Goal: Check status: Check status

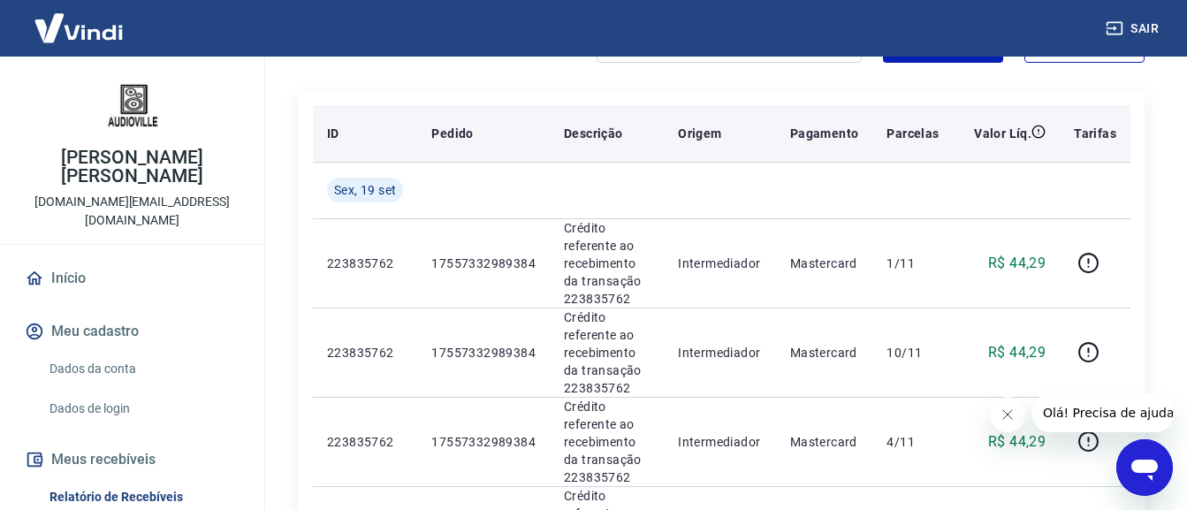
scroll to position [88, 0]
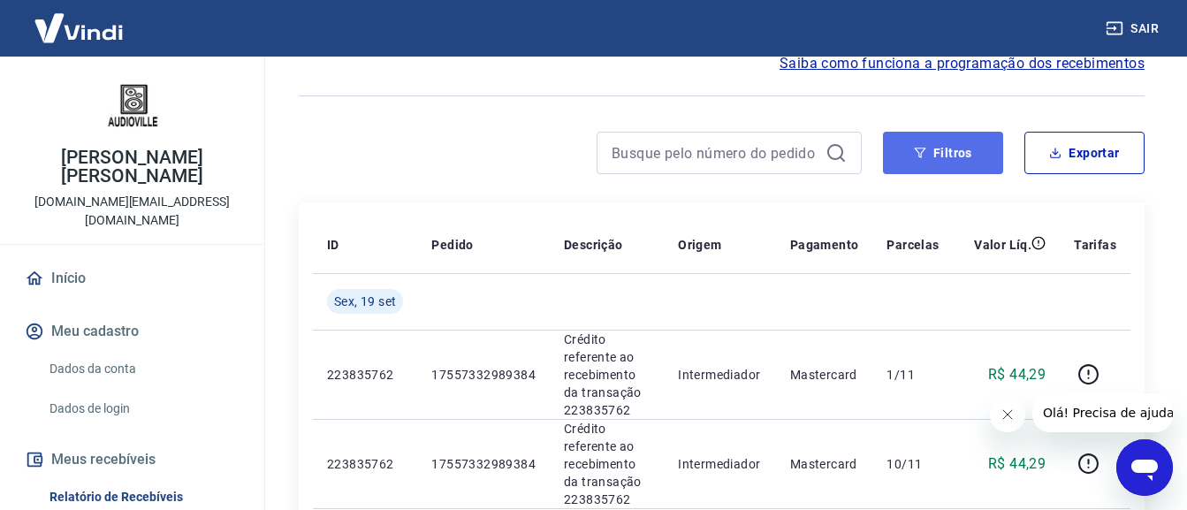
click at [931, 161] on button "Filtros" at bounding box center [943, 153] width 120 height 42
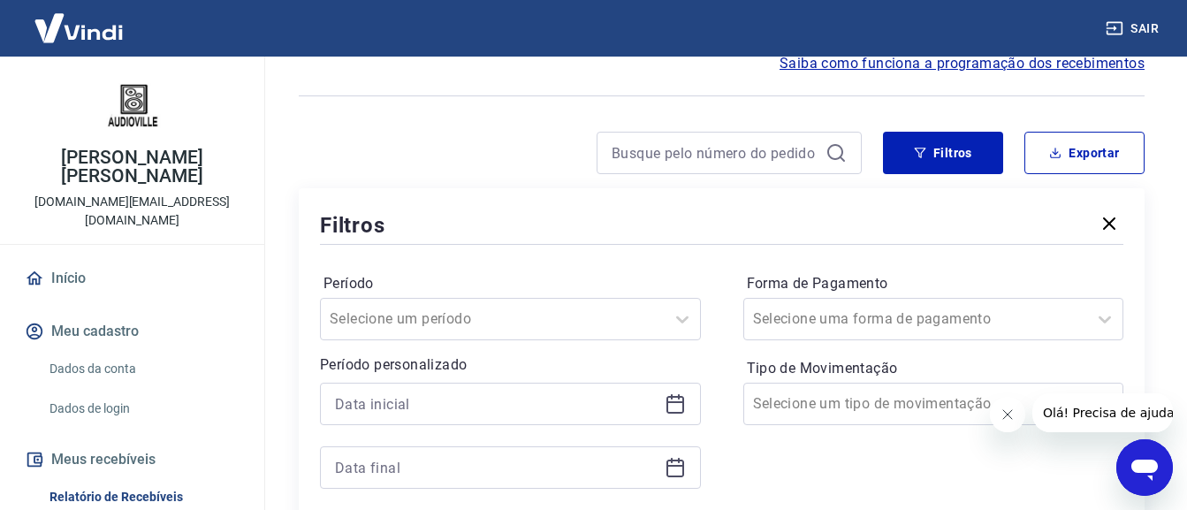
click at [678, 409] on icon at bounding box center [674, 403] width 21 height 21
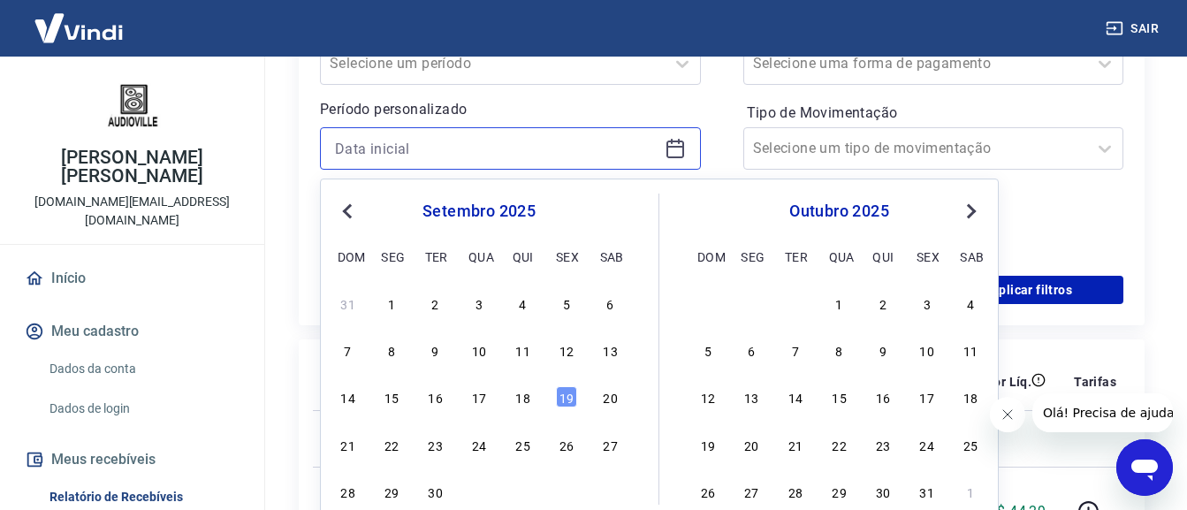
scroll to position [353, 0]
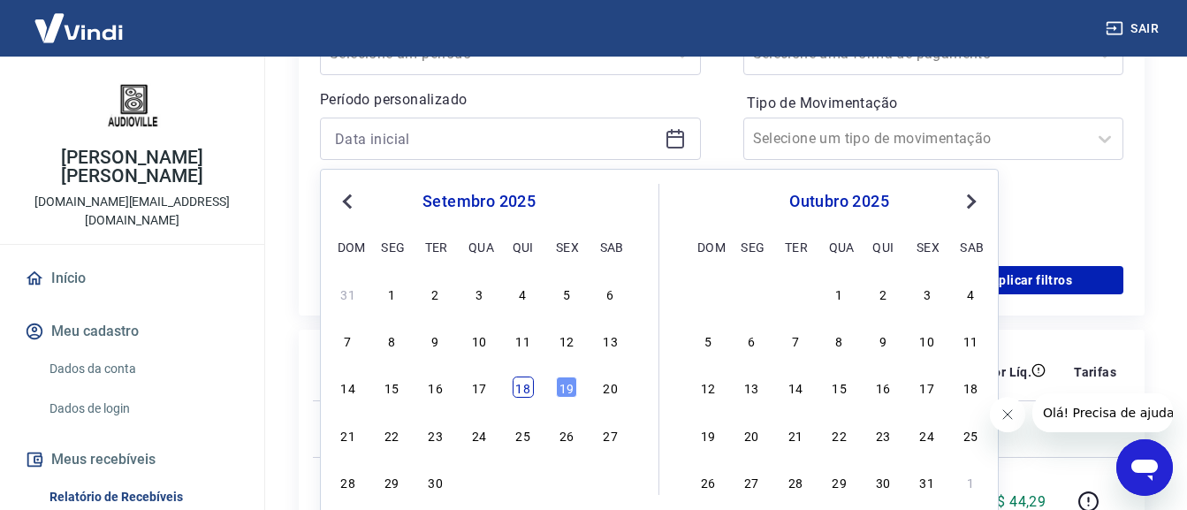
click at [525, 391] on div "18" at bounding box center [522, 386] width 21 height 21
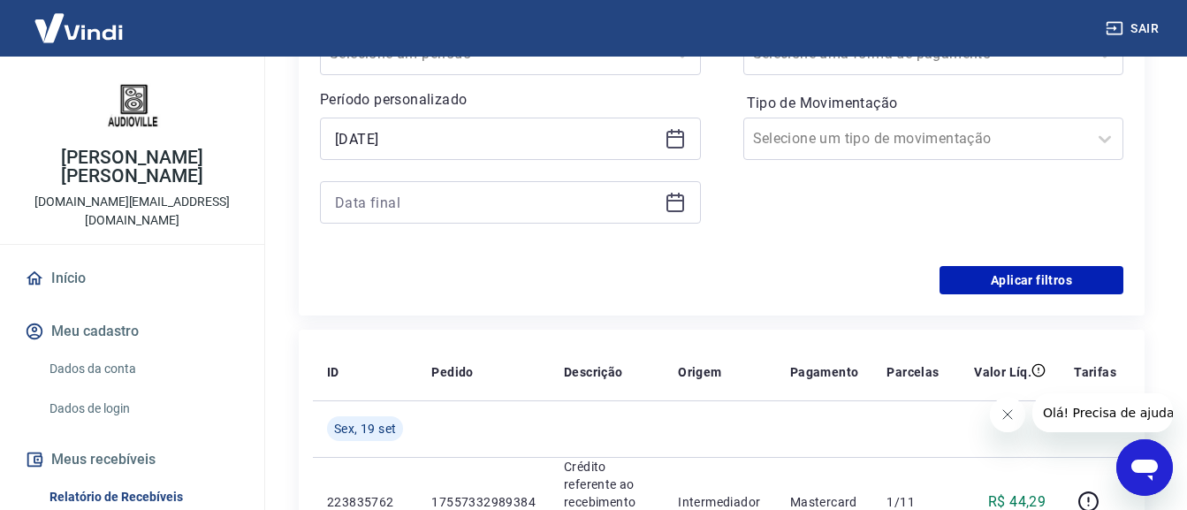
click at [665, 138] on icon at bounding box center [674, 138] width 21 height 21
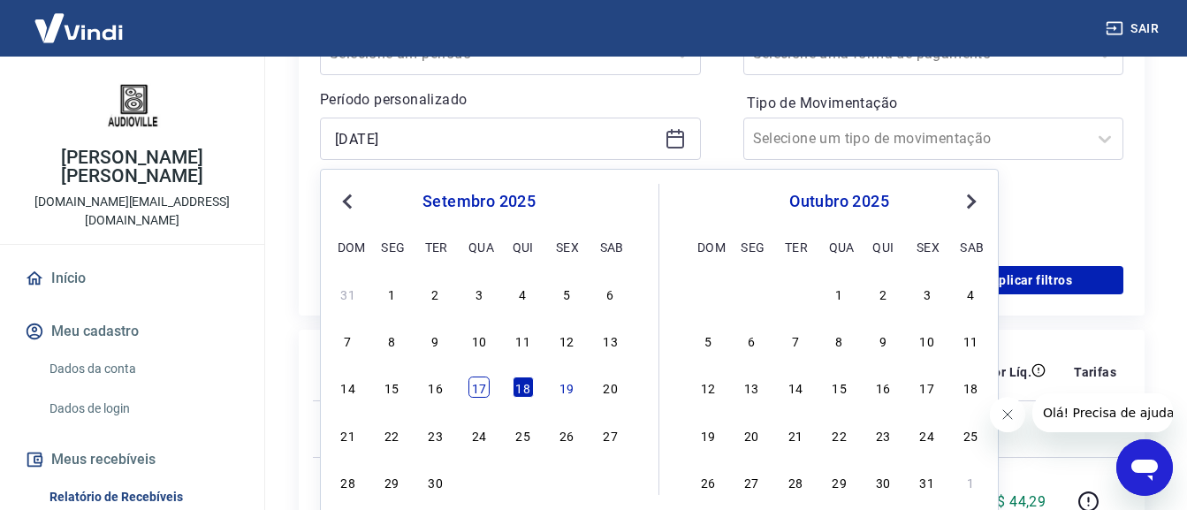
click at [482, 386] on div "17" at bounding box center [478, 386] width 21 height 21
type input "[DATE]"
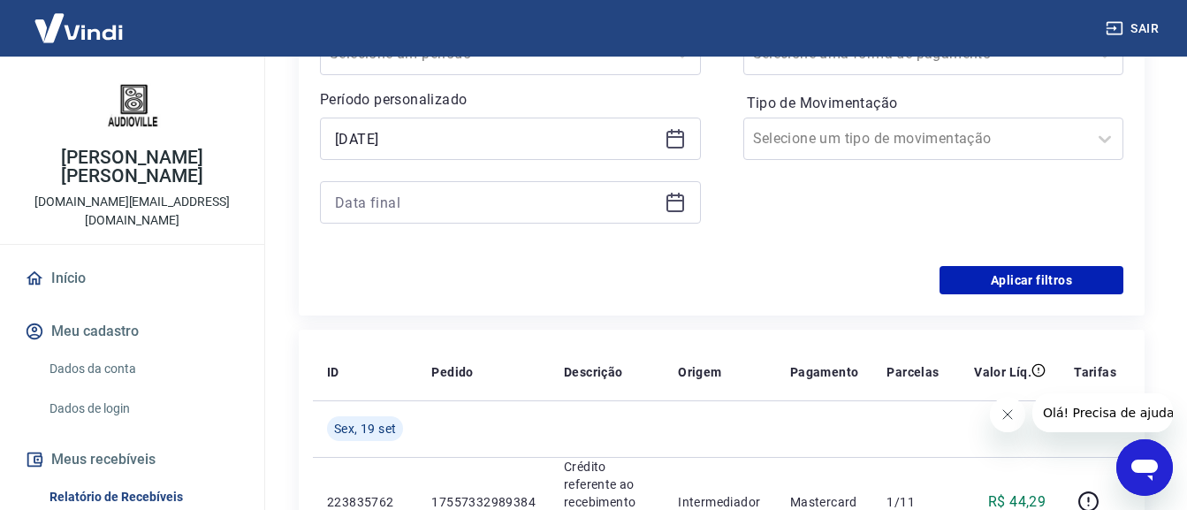
click at [677, 204] on icon at bounding box center [674, 202] width 21 height 21
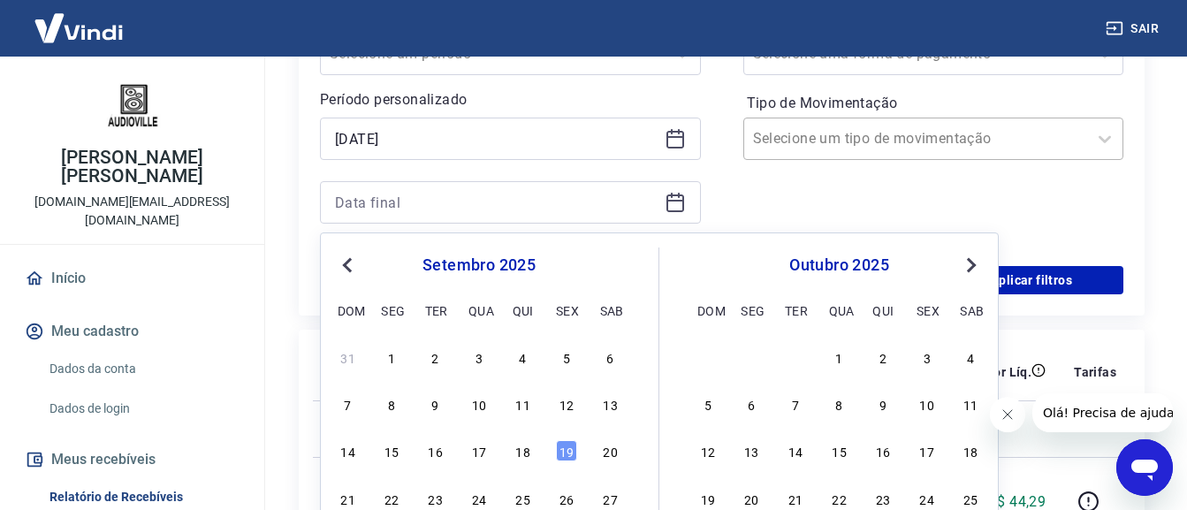
click at [482, 450] on div "17" at bounding box center [478, 450] width 21 height 21
type input "[DATE]"
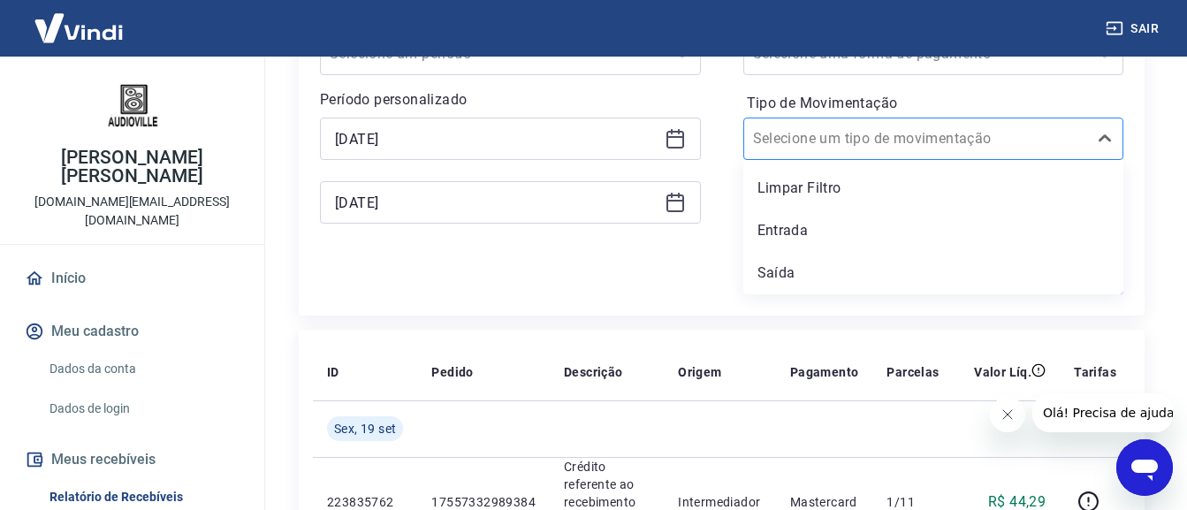
click at [918, 136] on div at bounding box center [916, 138] width 326 height 25
click at [821, 235] on div "Entrada" at bounding box center [933, 230] width 381 height 35
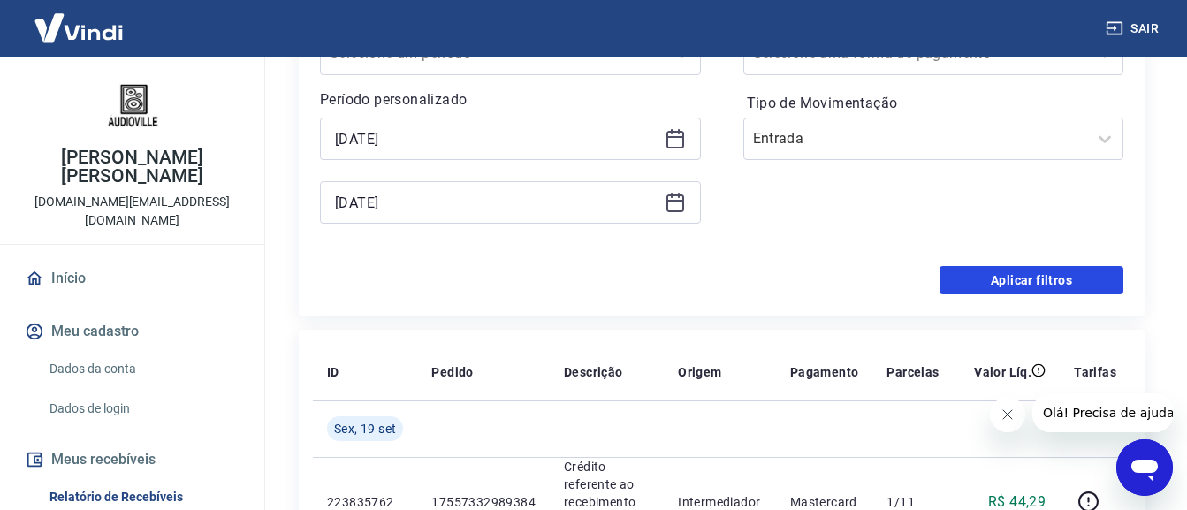
click at [1027, 285] on button "Aplicar filtros" at bounding box center [1031, 280] width 184 height 28
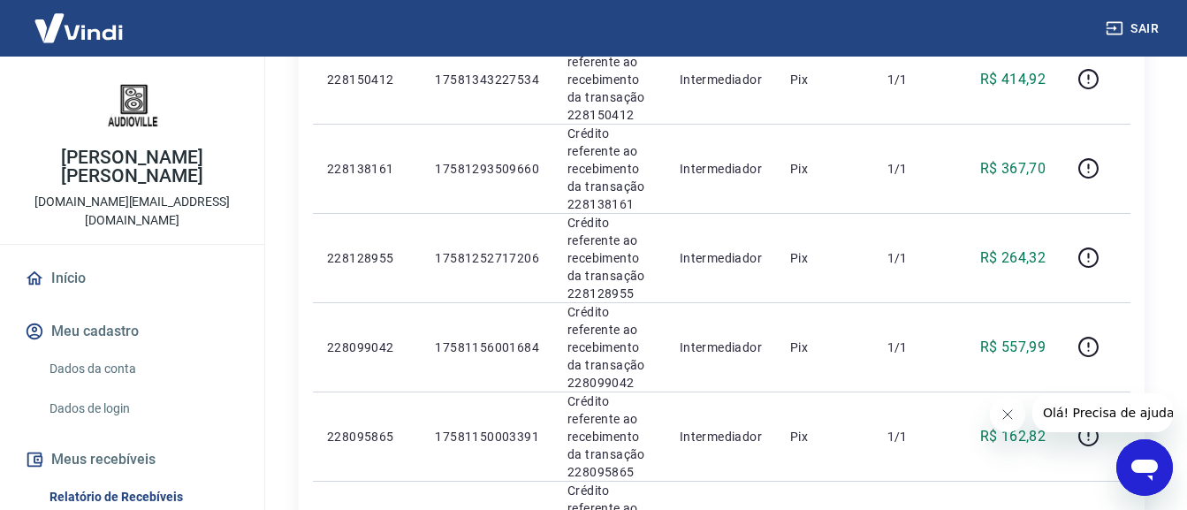
scroll to position [177, 0]
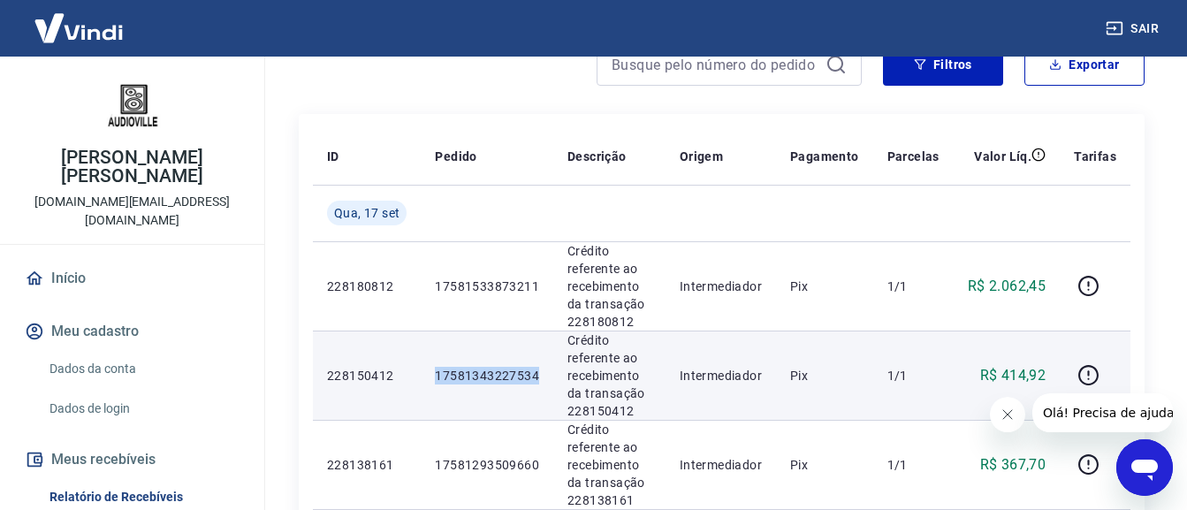
drag, startPoint x: 435, startPoint y: 372, endPoint x: 535, endPoint y: 377, distance: 100.0
click at [535, 377] on p "17581343227534" at bounding box center [487, 376] width 104 height 18
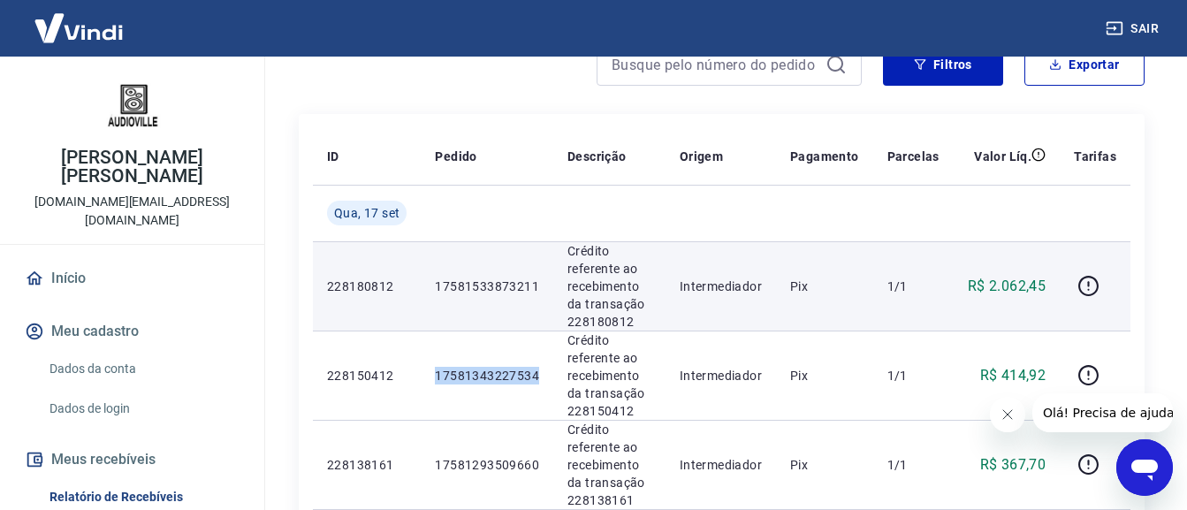
copy p "17581343227534"
drag, startPoint x: 480, startPoint y: 284, endPoint x: 424, endPoint y: 290, distance: 56.0
click at [424, 290] on td "17581533873211" at bounding box center [487, 285] width 133 height 89
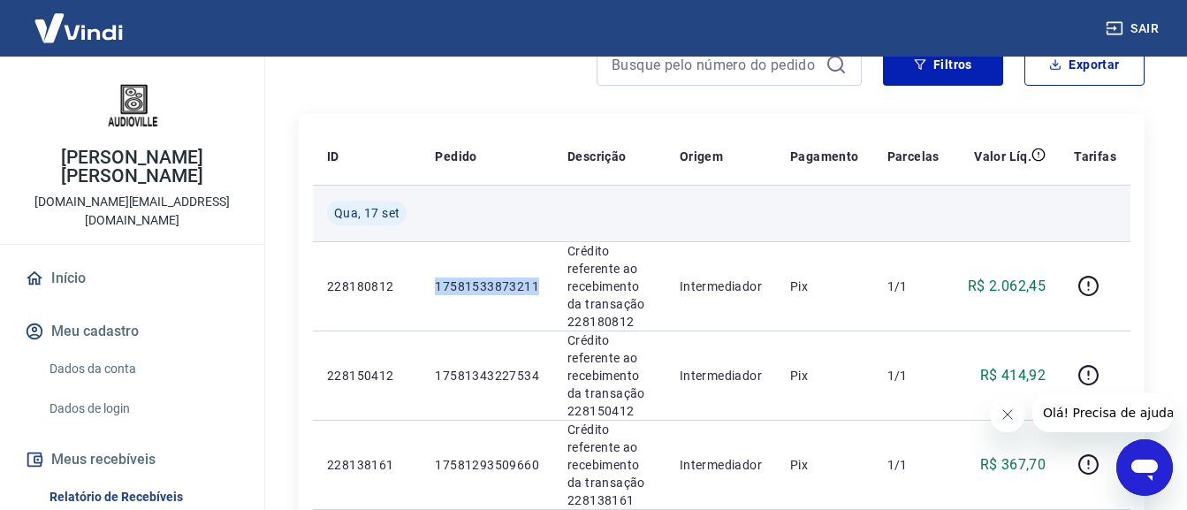
copy p "17581533873211"
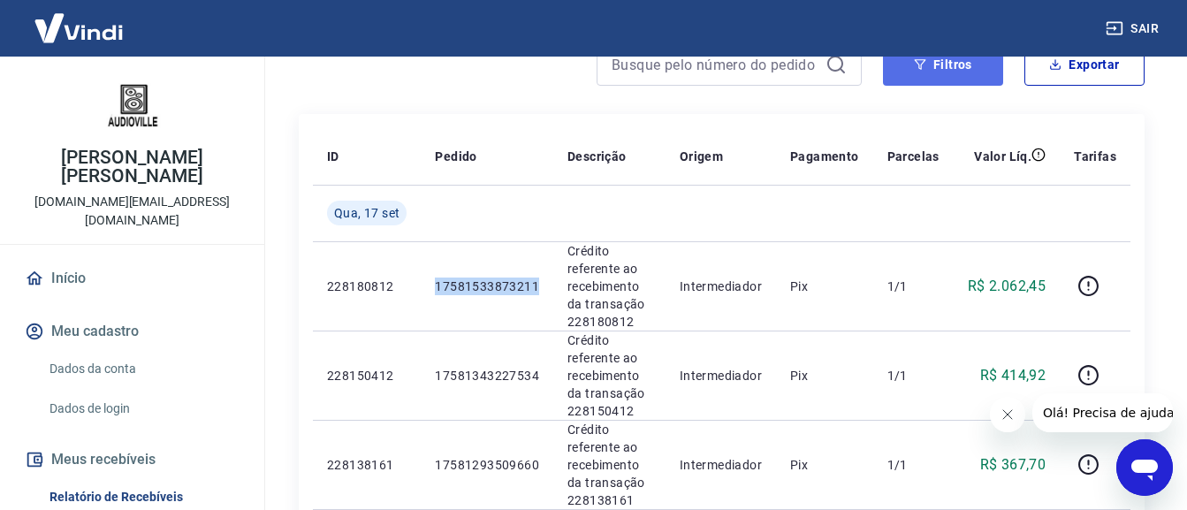
click at [945, 73] on button "Filtros" at bounding box center [943, 64] width 120 height 42
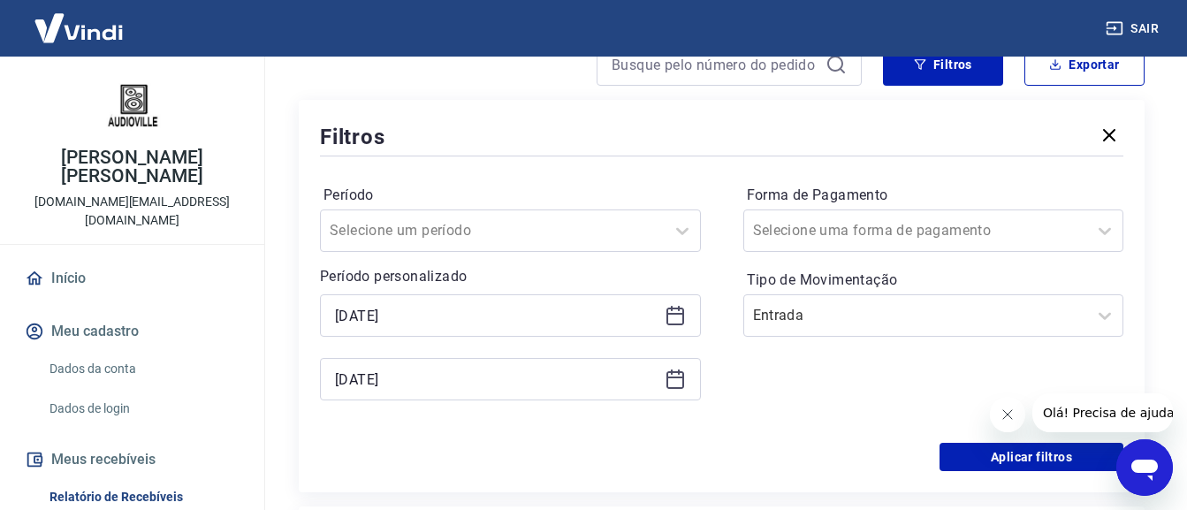
click at [668, 315] on icon at bounding box center [674, 315] width 21 height 21
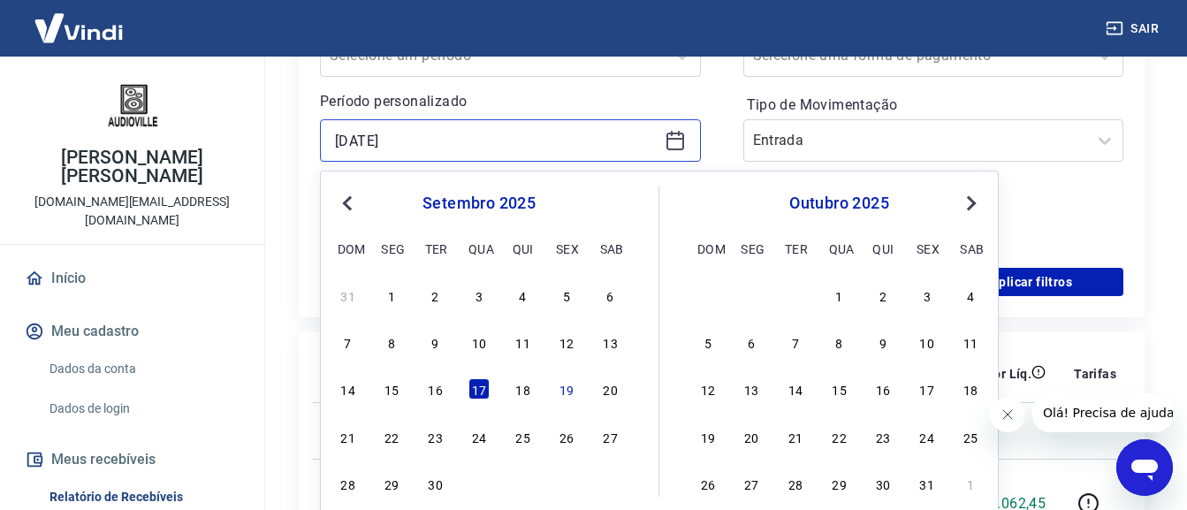
scroll to position [353, 0]
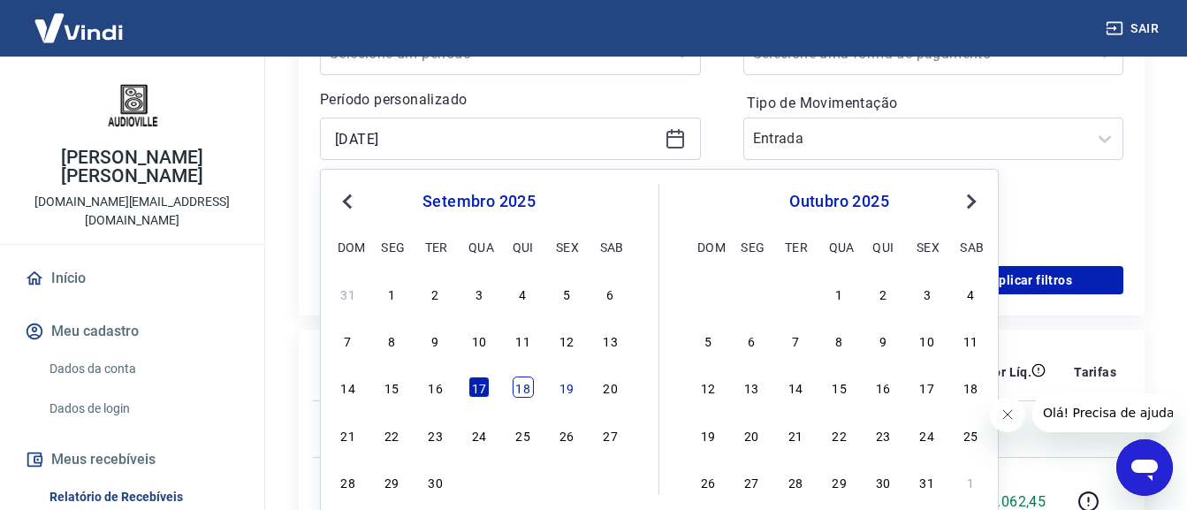
click at [517, 394] on div "18" at bounding box center [522, 386] width 21 height 21
type input "[DATE]"
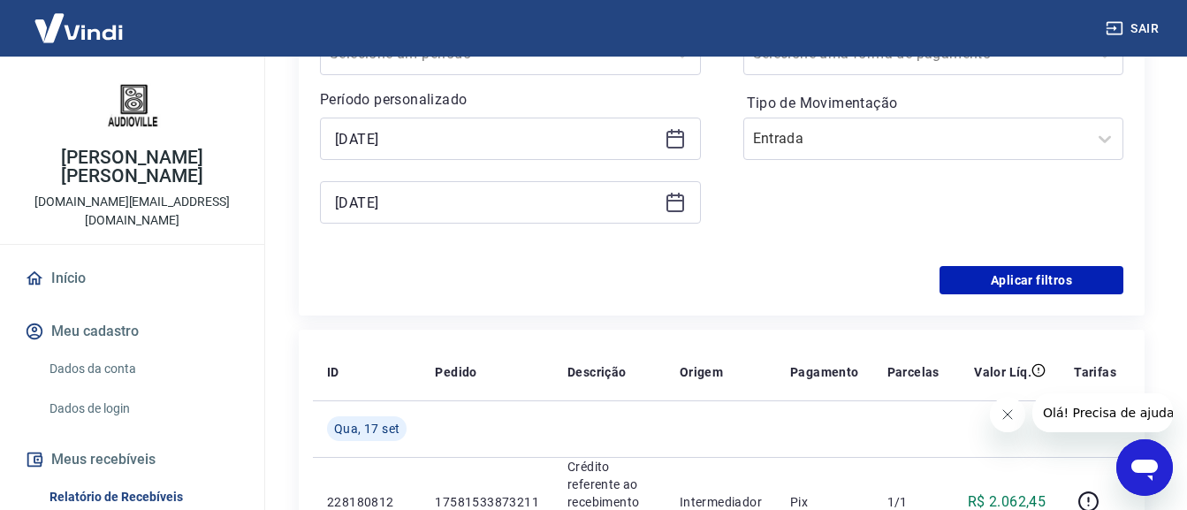
click at [678, 202] on icon at bounding box center [674, 202] width 21 height 21
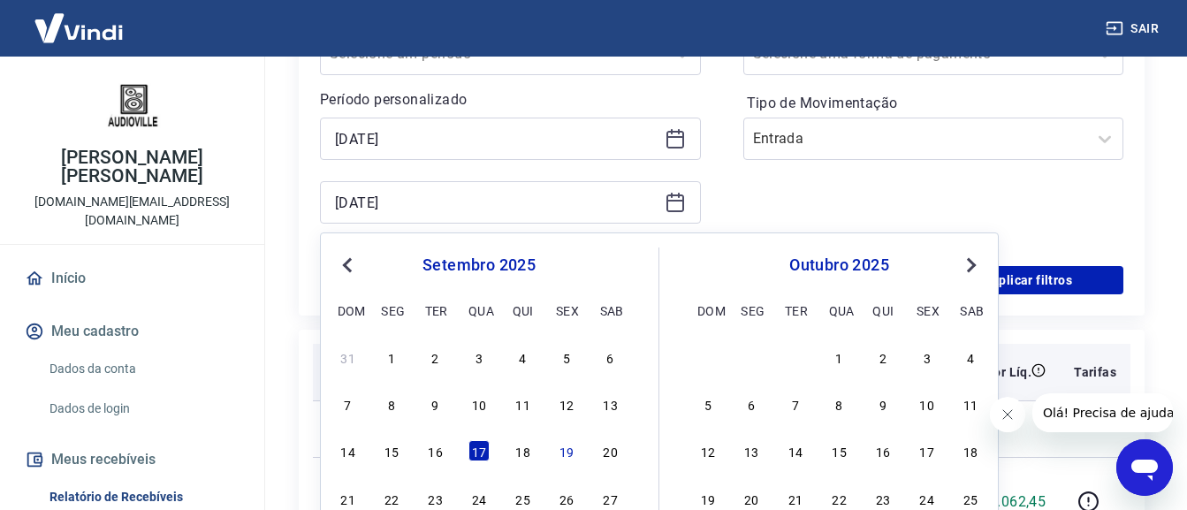
drag, startPoint x: 523, startPoint y: 444, endPoint x: 1029, endPoint y: 355, distance: 514.1
click at [523, 445] on div "18" at bounding box center [522, 450] width 21 height 21
type input "[DATE]"
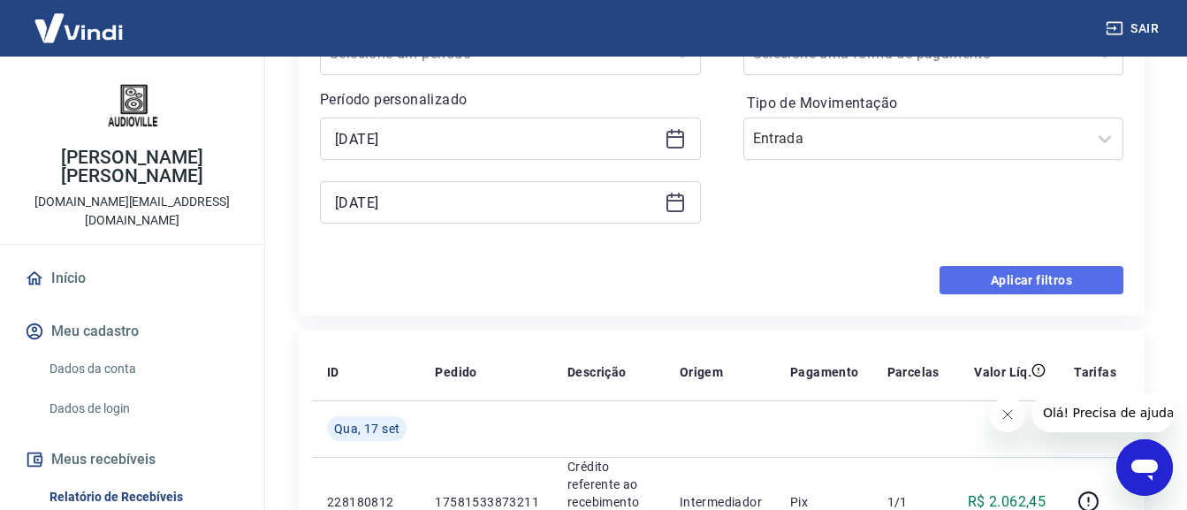
click at [1041, 286] on button "Aplicar filtros" at bounding box center [1031, 280] width 184 height 28
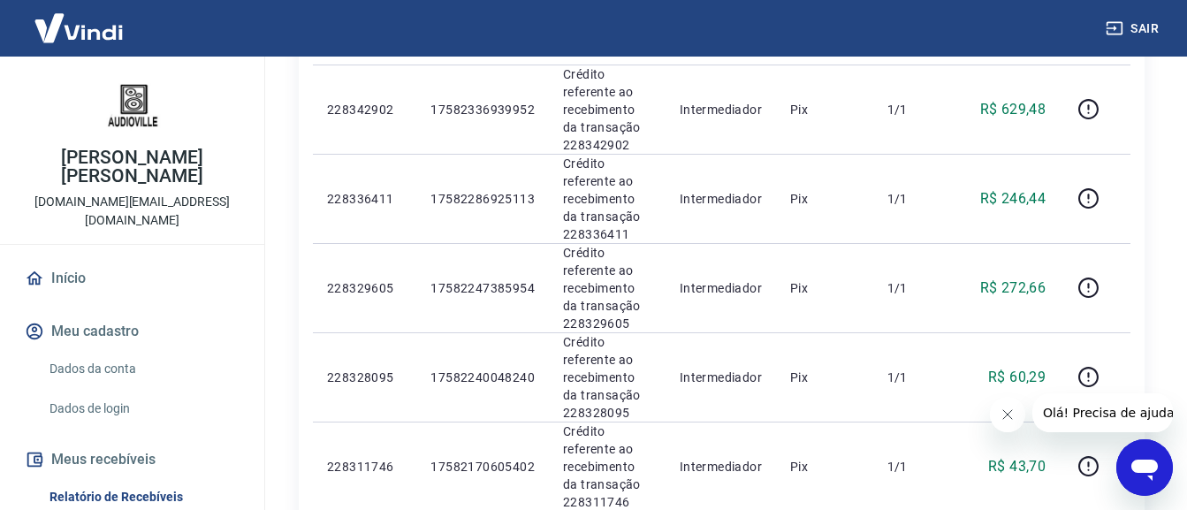
click at [1004, 414] on icon "Fechar mensagem da empresa" at bounding box center [1006, 414] width 14 height 14
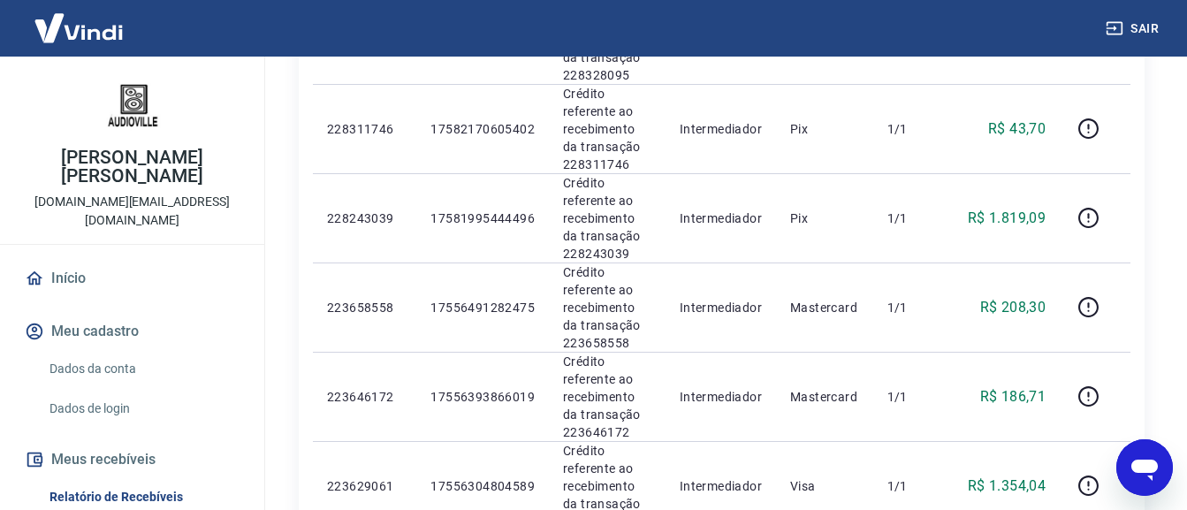
scroll to position [1092, 0]
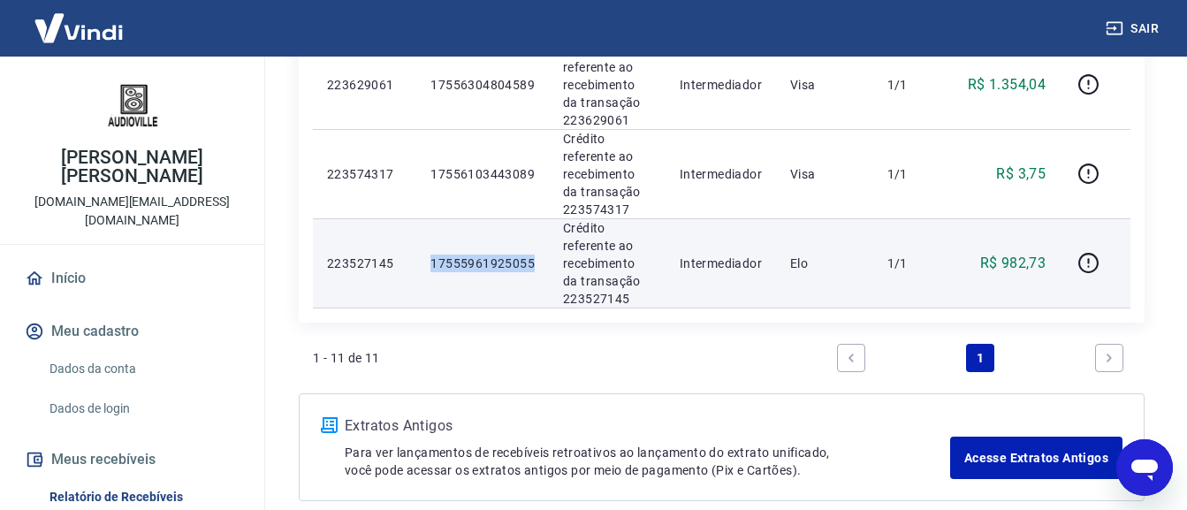
drag, startPoint x: 543, startPoint y: 263, endPoint x: 429, endPoint y: 271, distance: 114.3
click at [429, 271] on td "17555961925055" at bounding box center [482, 262] width 133 height 89
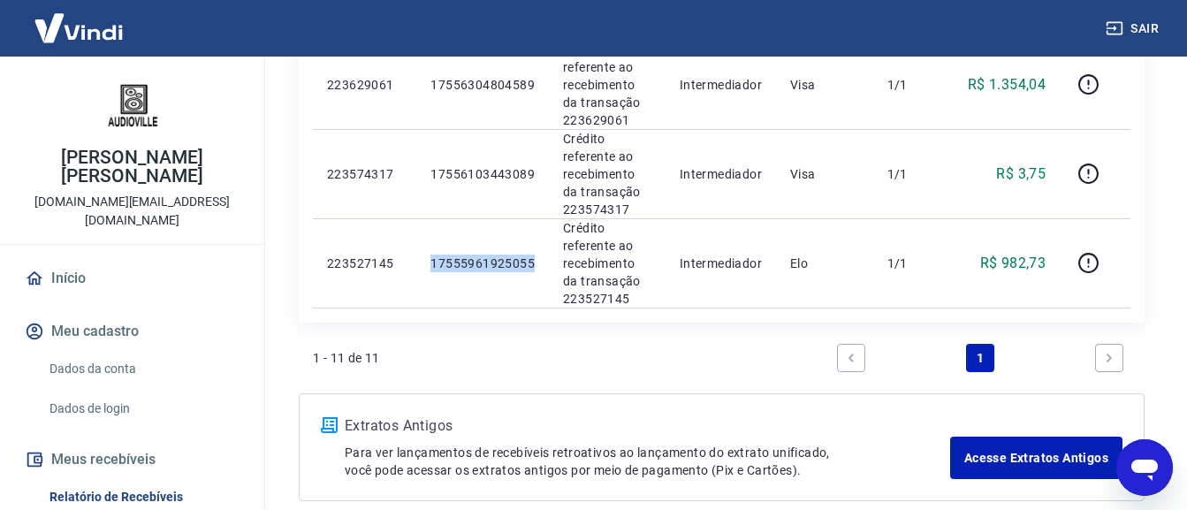
copy p "17555961925055"
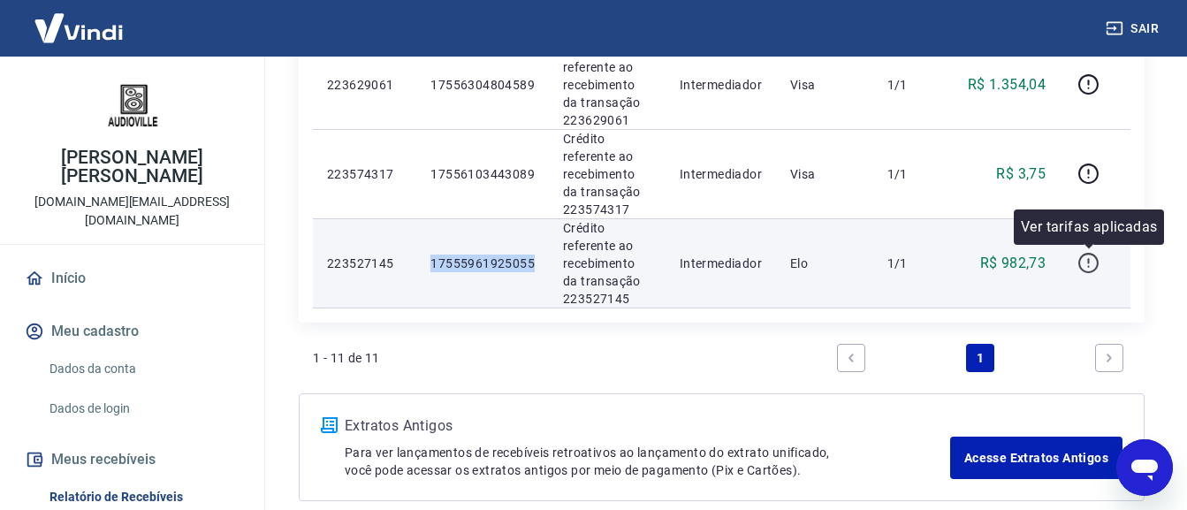
click at [1075, 263] on button "button" at bounding box center [1088, 263] width 28 height 28
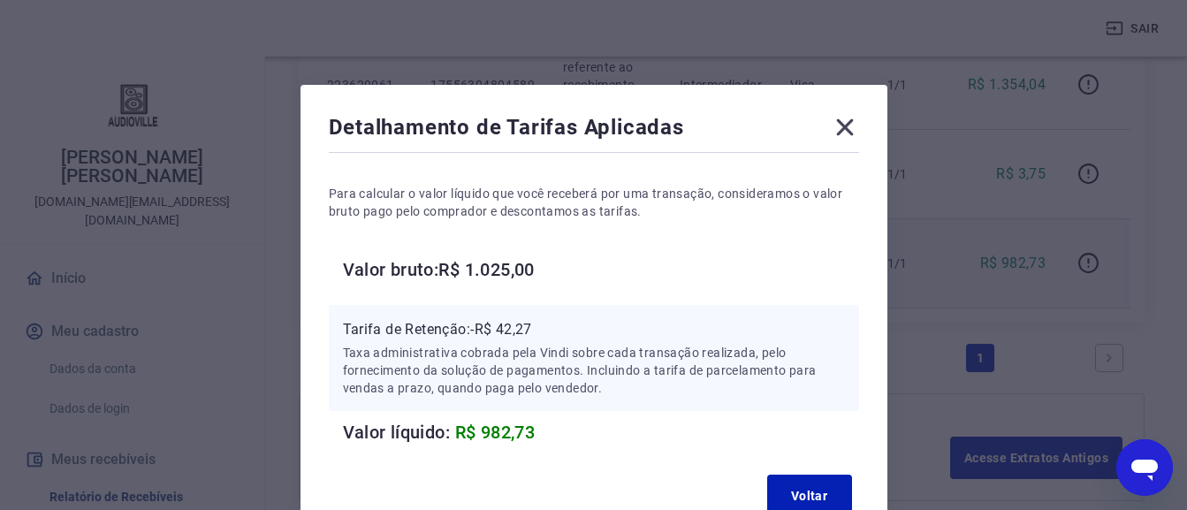
click at [846, 126] on icon at bounding box center [844, 127] width 17 height 17
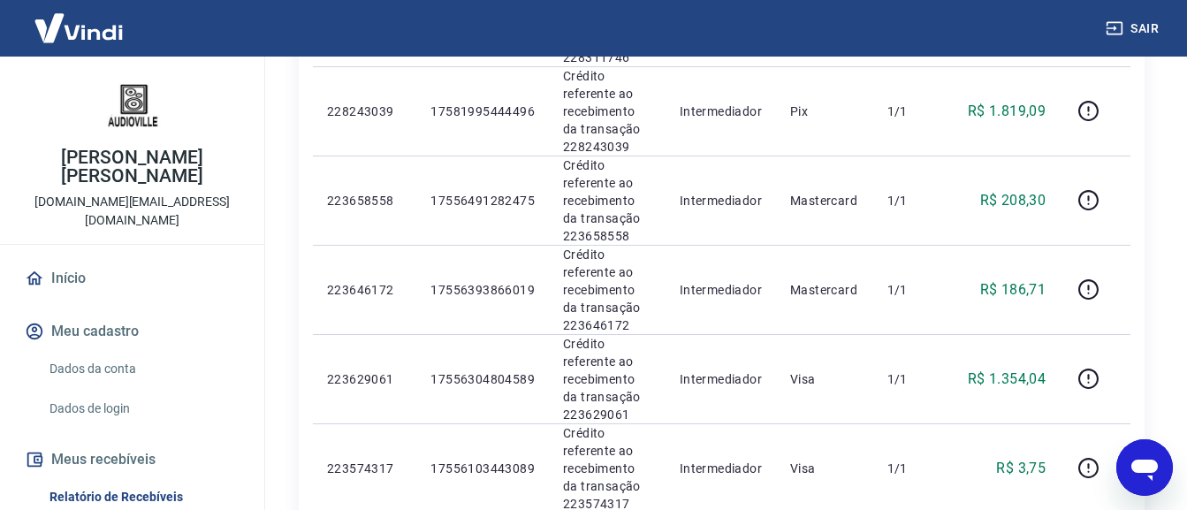
scroll to position [782, 0]
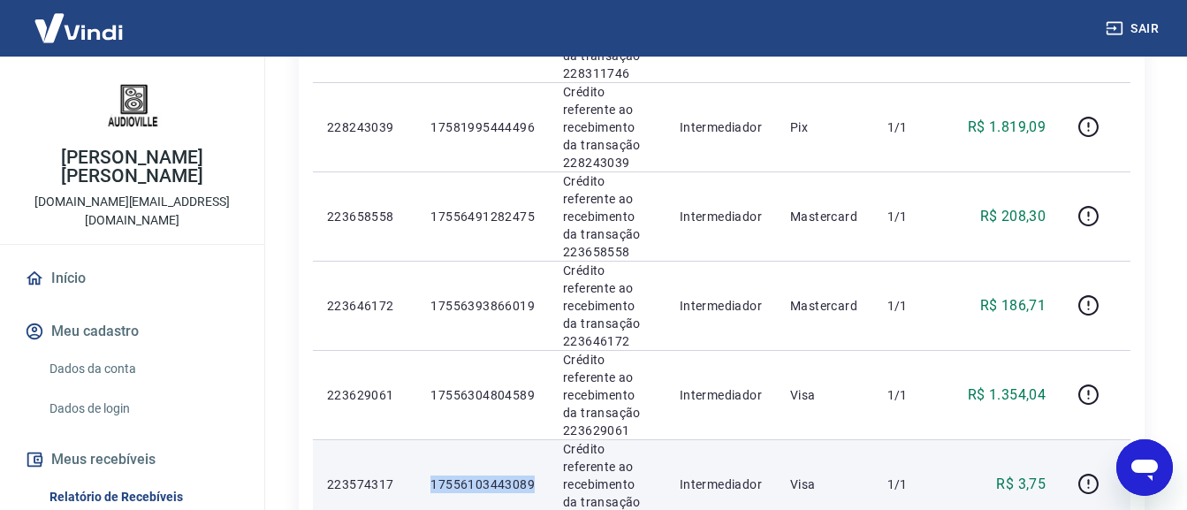
drag, startPoint x: 464, startPoint y: 476, endPoint x: 429, endPoint y: 487, distance: 36.9
click at [429, 487] on td "17556103443089" at bounding box center [482, 483] width 133 height 89
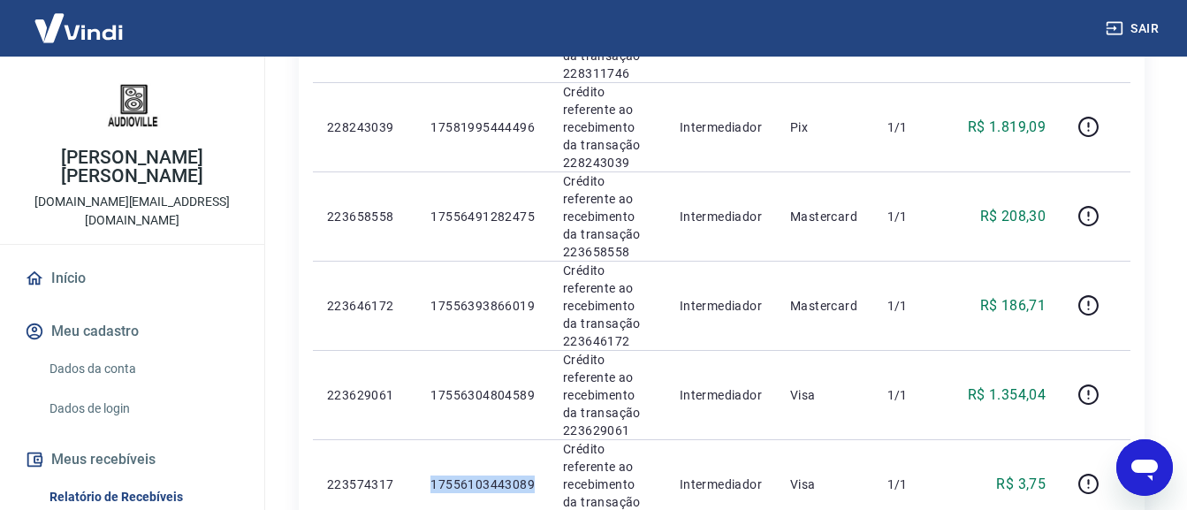
copy p "17556103443089"
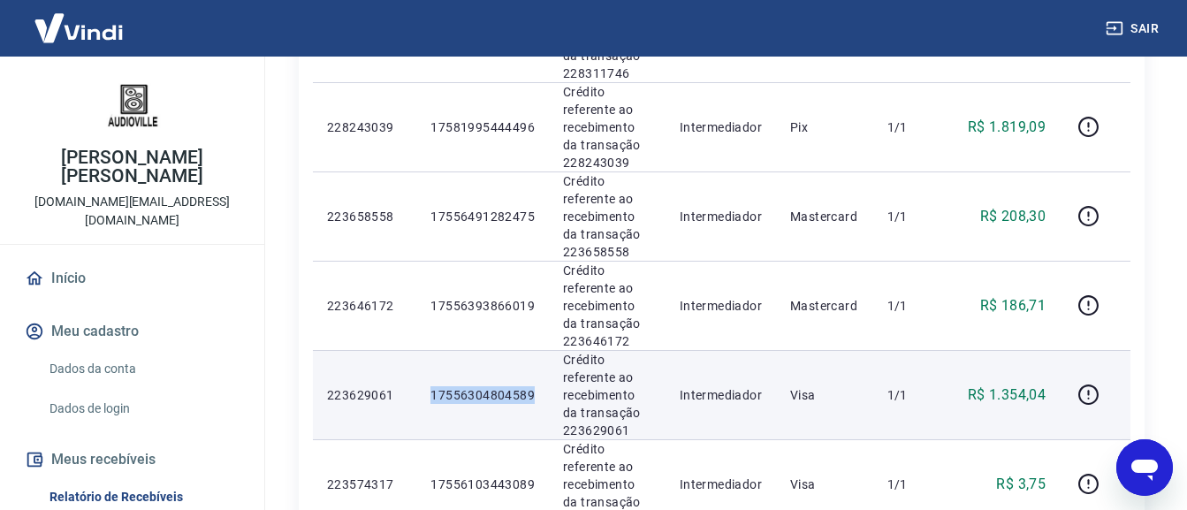
drag, startPoint x: 430, startPoint y: 394, endPoint x: 540, endPoint y: 394, distance: 109.6
click at [540, 394] on td "17556304804589" at bounding box center [482, 394] width 133 height 89
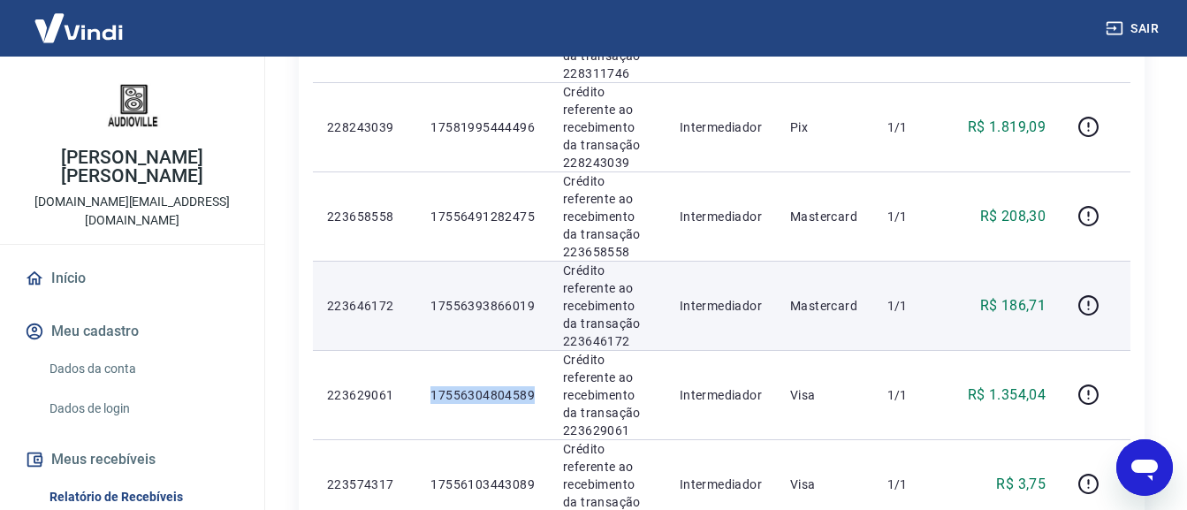
copy p "17556304804589"
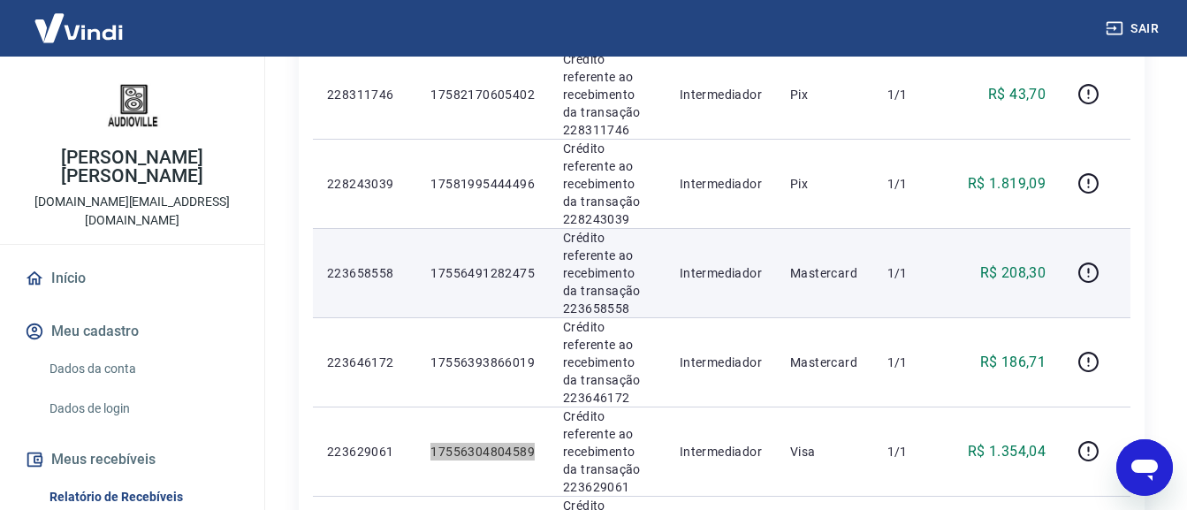
scroll to position [605, 0]
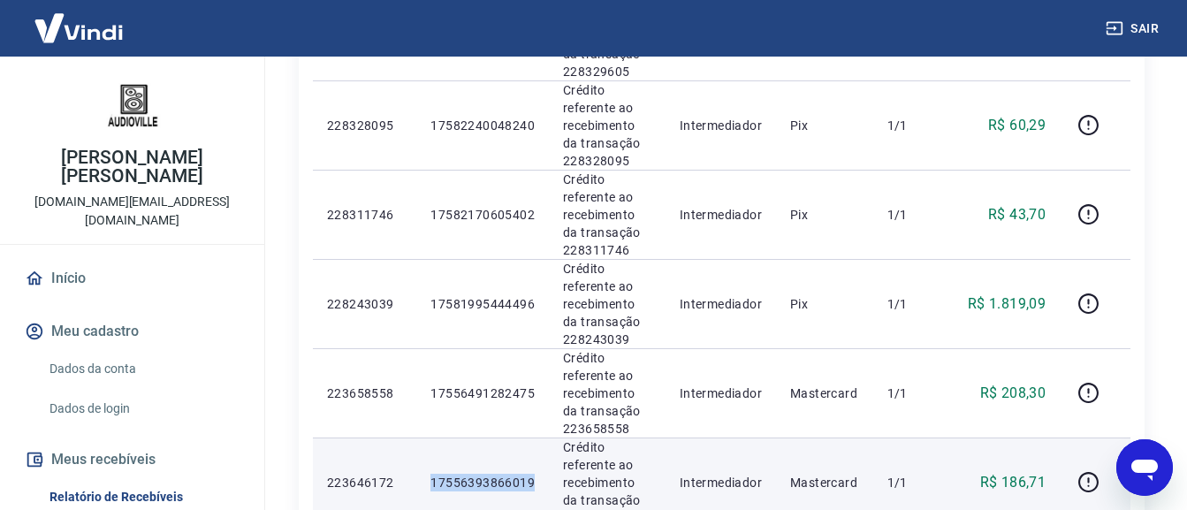
drag, startPoint x: 474, startPoint y: 481, endPoint x: 422, endPoint y: 484, distance: 52.3
click at [422, 484] on td "17556393866019" at bounding box center [482, 481] width 133 height 89
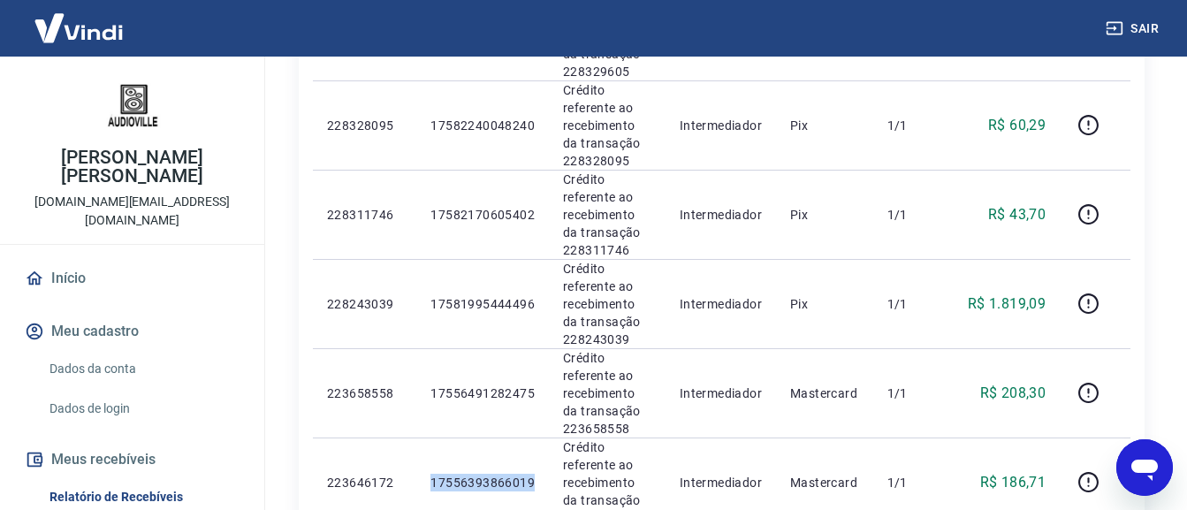
copy p "17556393866019"
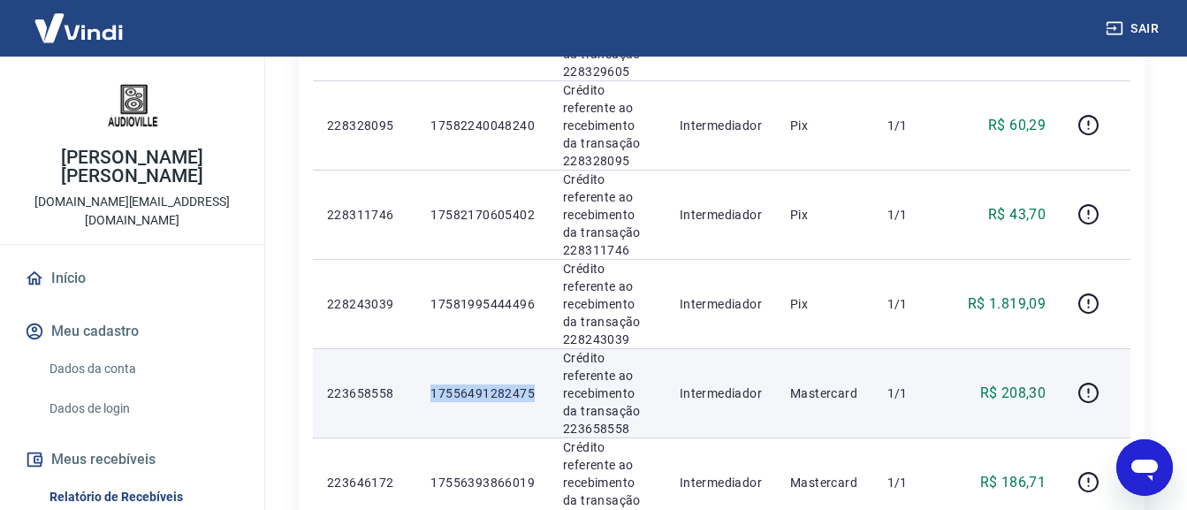
drag, startPoint x: 524, startPoint y: 391, endPoint x: 417, endPoint y: 399, distance: 107.2
click at [417, 399] on td "17556491282475" at bounding box center [482, 392] width 133 height 89
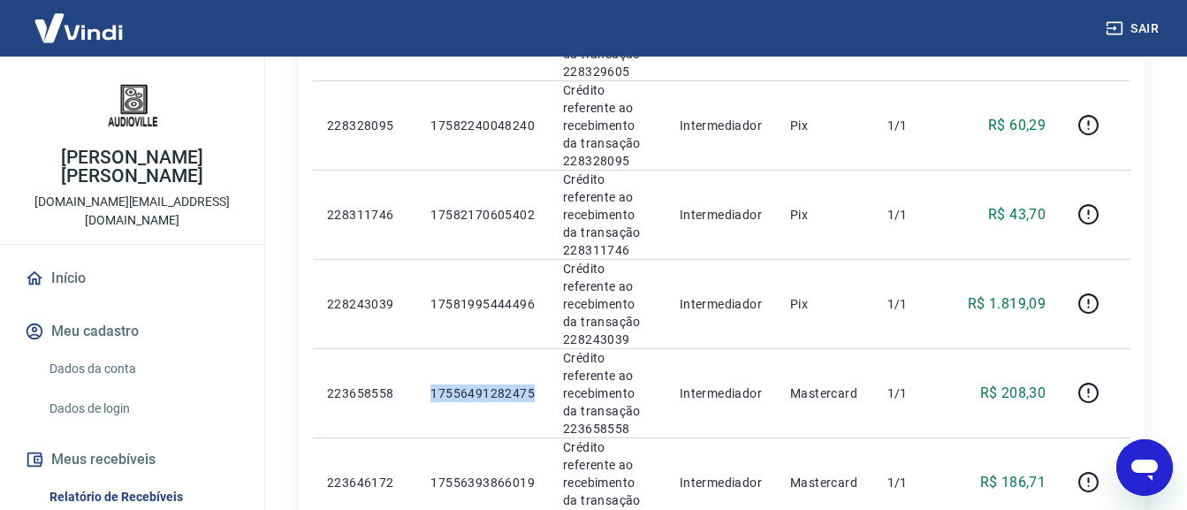
copy p "17556491282475"
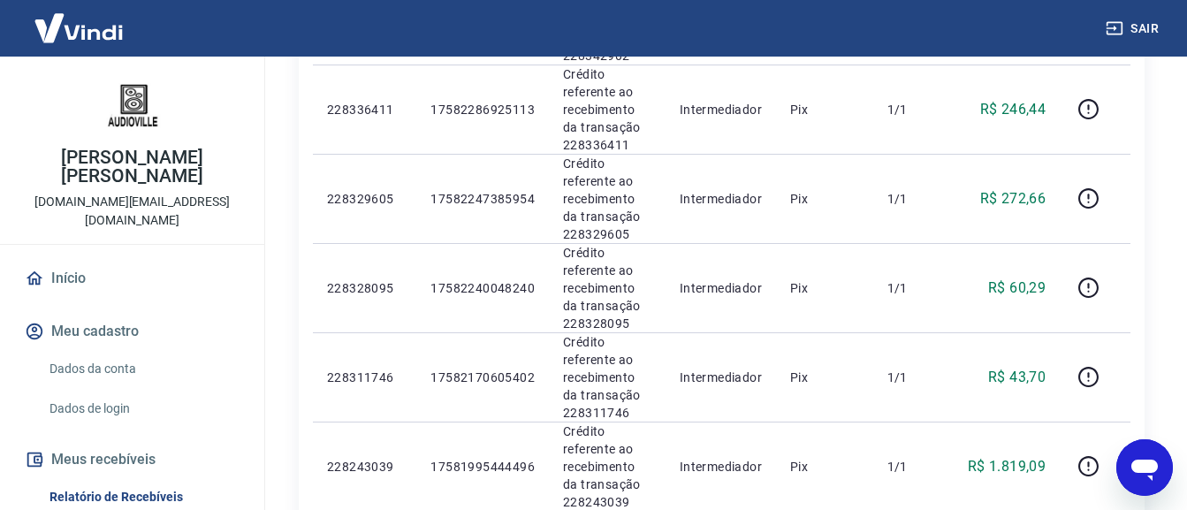
scroll to position [430, 0]
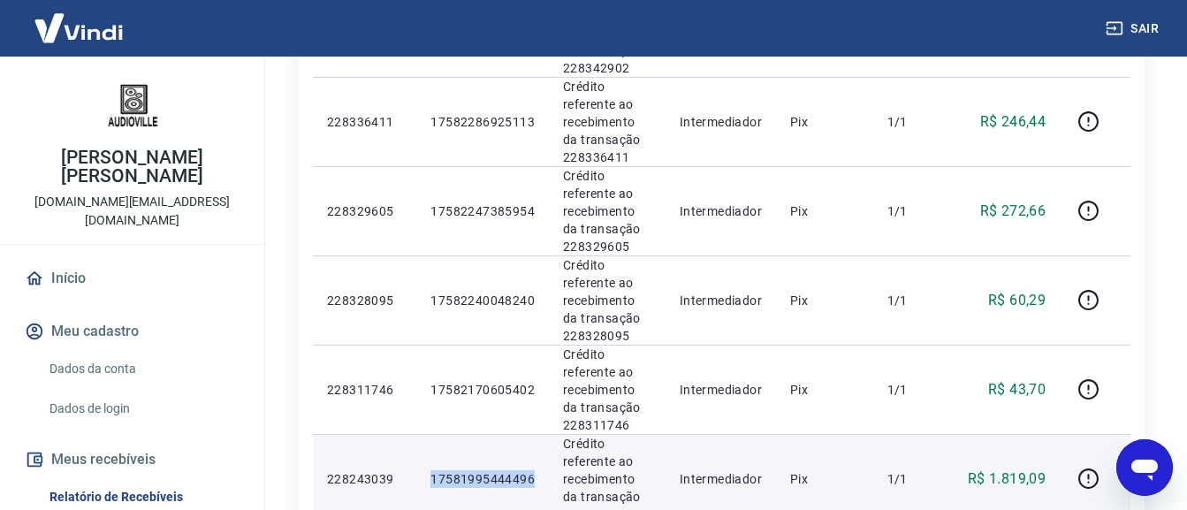
drag, startPoint x: 496, startPoint y: 474, endPoint x: 427, endPoint y: 480, distance: 69.2
click at [427, 480] on td "17581995444496" at bounding box center [482, 478] width 133 height 89
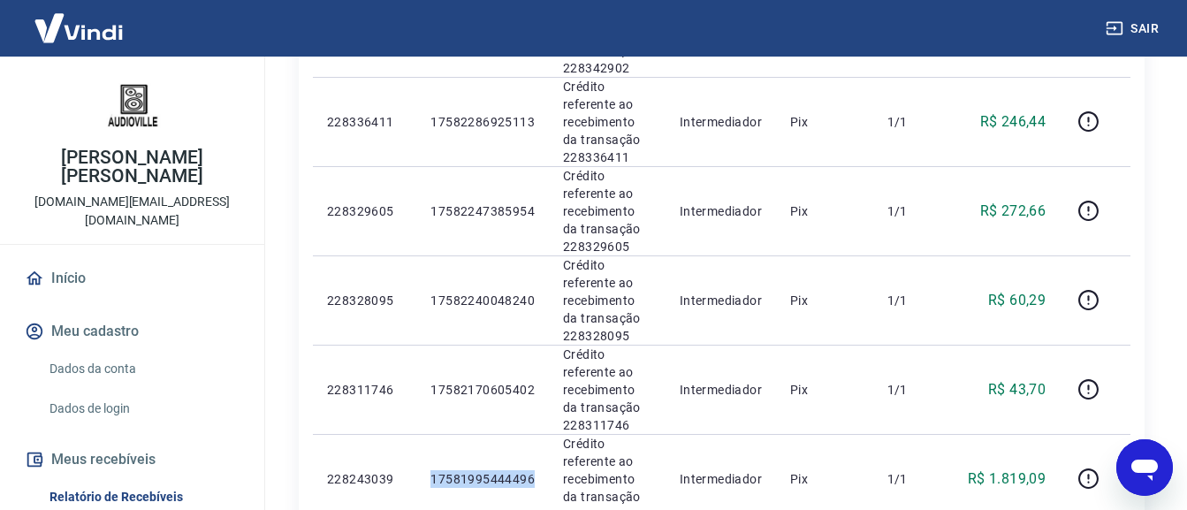
copy p "17581995444496"
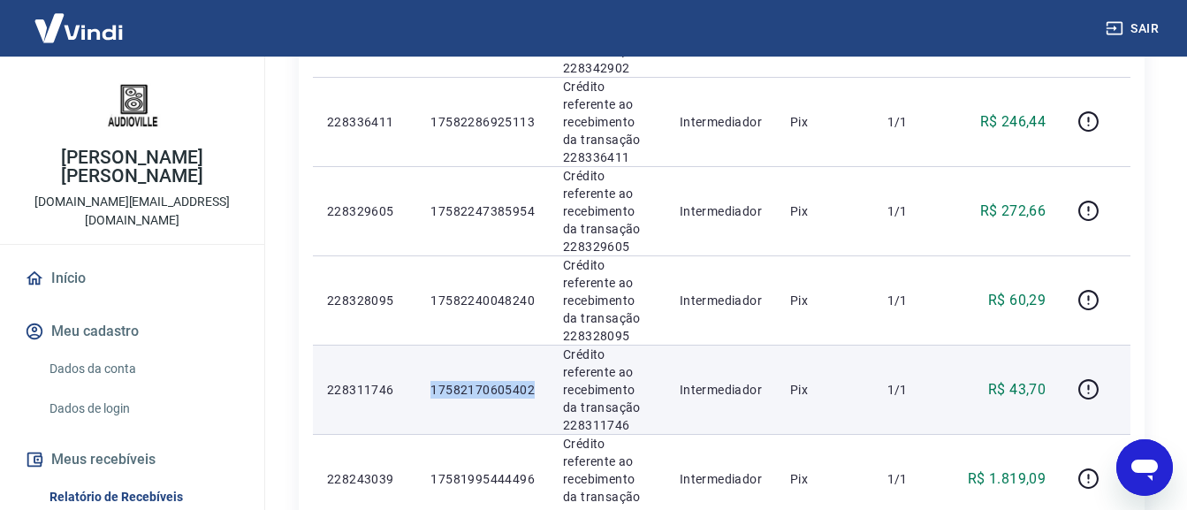
drag, startPoint x: 468, startPoint y: 382, endPoint x: 429, endPoint y: 389, distance: 40.4
click at [429, 389] on td "17582170605402" at bounding box center [482, 389] width 133 height 89
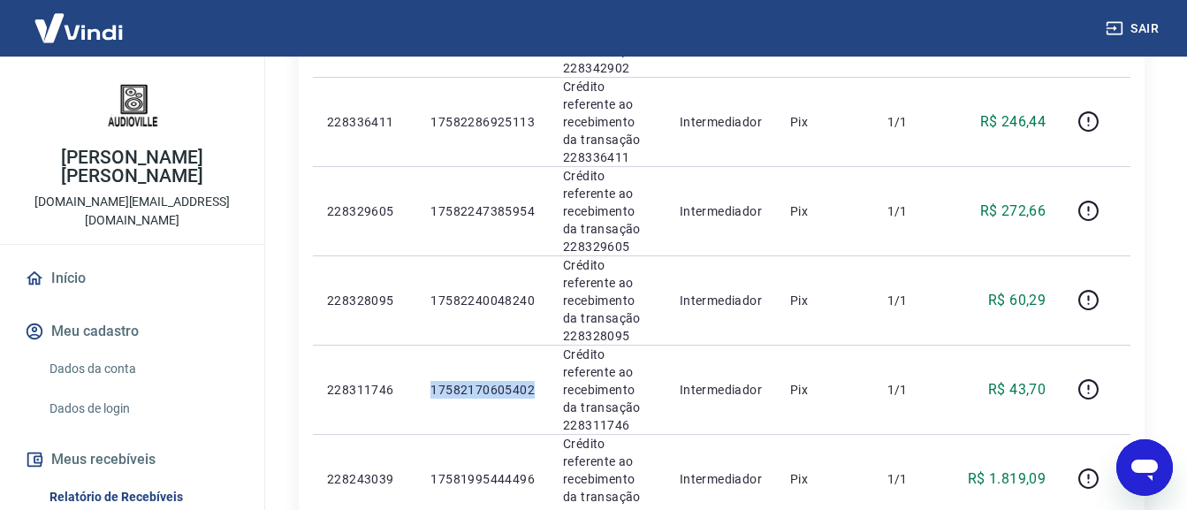
copy p "17582170605402"
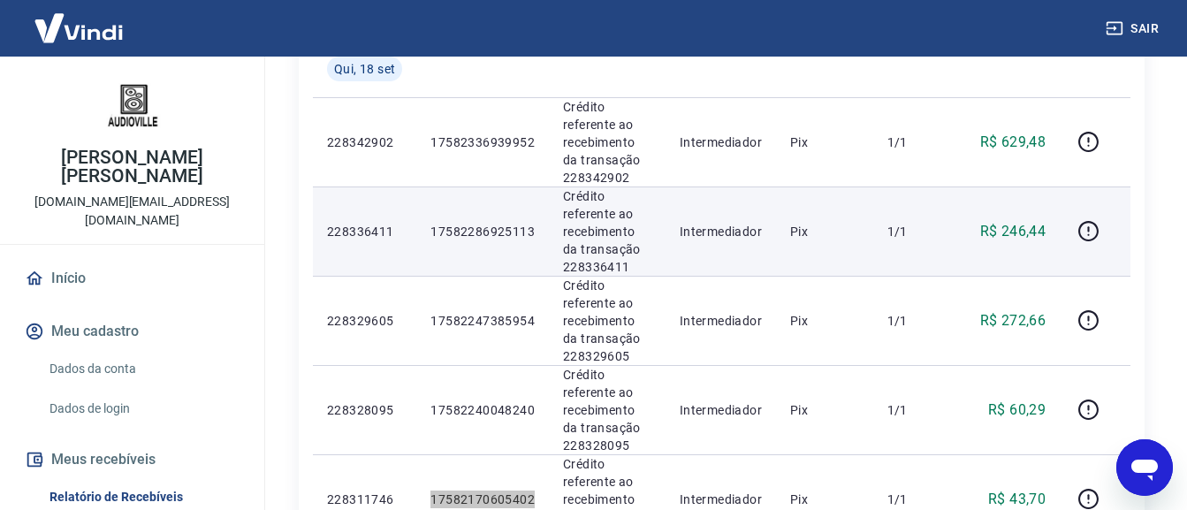
scroll to position [254, 0]
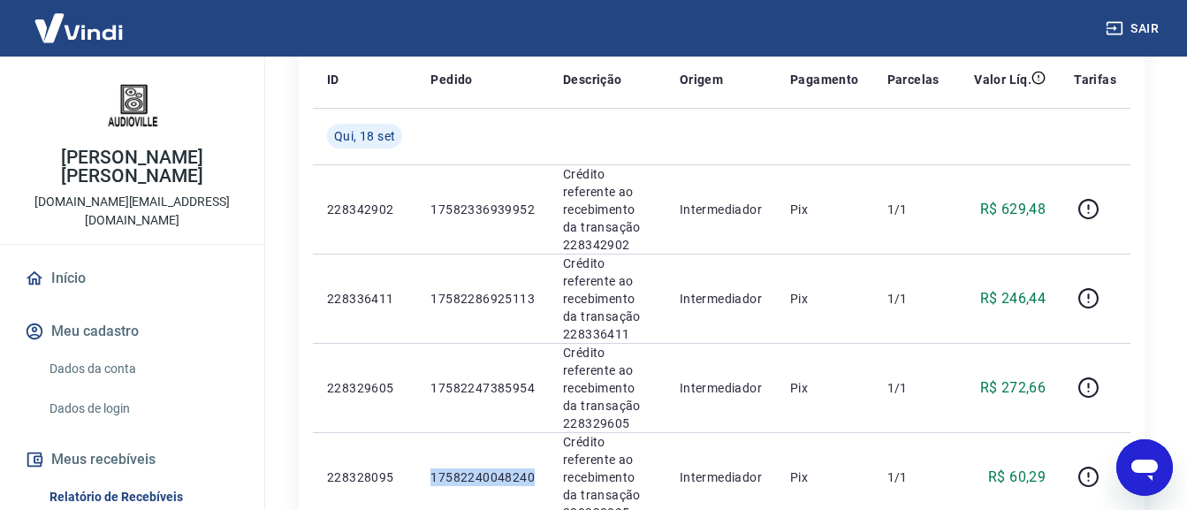
drag, startPoint x: 522, startPoint y: 476, endPoint x: 1173, endPoint y: 191, distance: 711.0
click at [420, 476] on td "17582240048240" at bounding box center [482, 476] width 133 height 89
copy p "17582240048240"
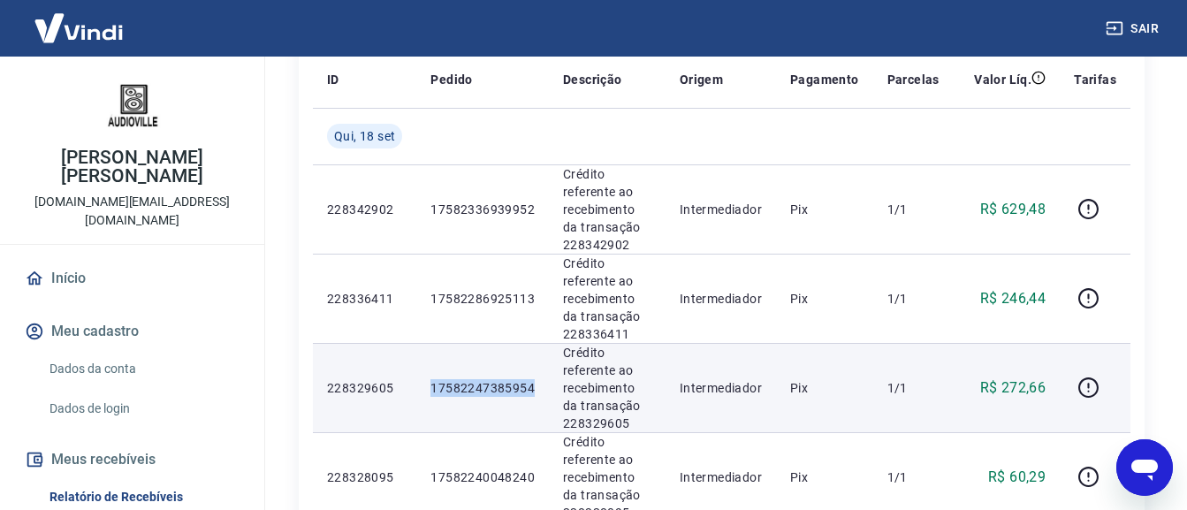
drag, startPoint x: 532, startPoint y: 391, endPoint x: 419, endPoint y: 385, distance: 113.2
click at [417, 385] on td "17582247385954" at bounding box center [482, 387] width 133 height 89
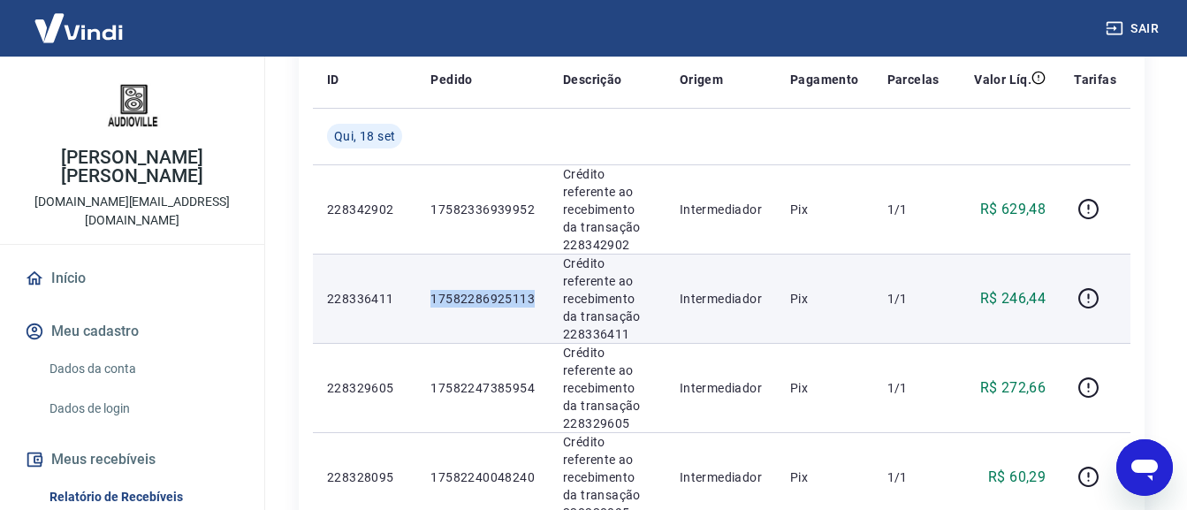
drag, startPoint x: 442, startPoint y: 295, endPoint x: 531, endPoint y: 296, distance: 89.2
click at [531, 296] on td "17582286925113" at bounding box center [482, 298] width 133 height 89
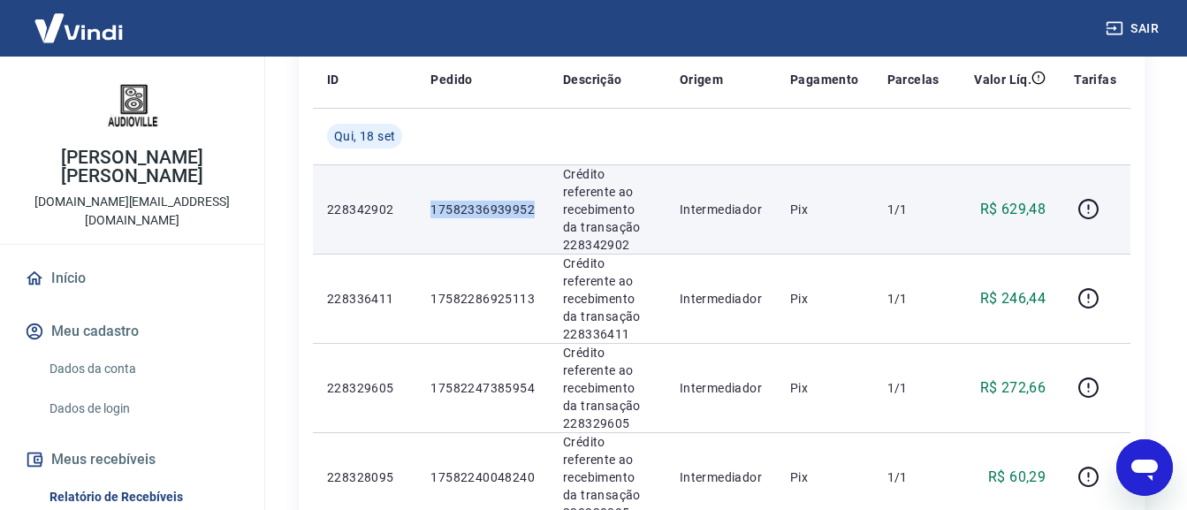
drag, startPoint x: 537, startPoint y: 205, endPoint x: 434, endPoint y: 209, distance: 103.5
click at [434, 209] on td "17582336939952" at bounding box center [482, 208] width 133 height 89
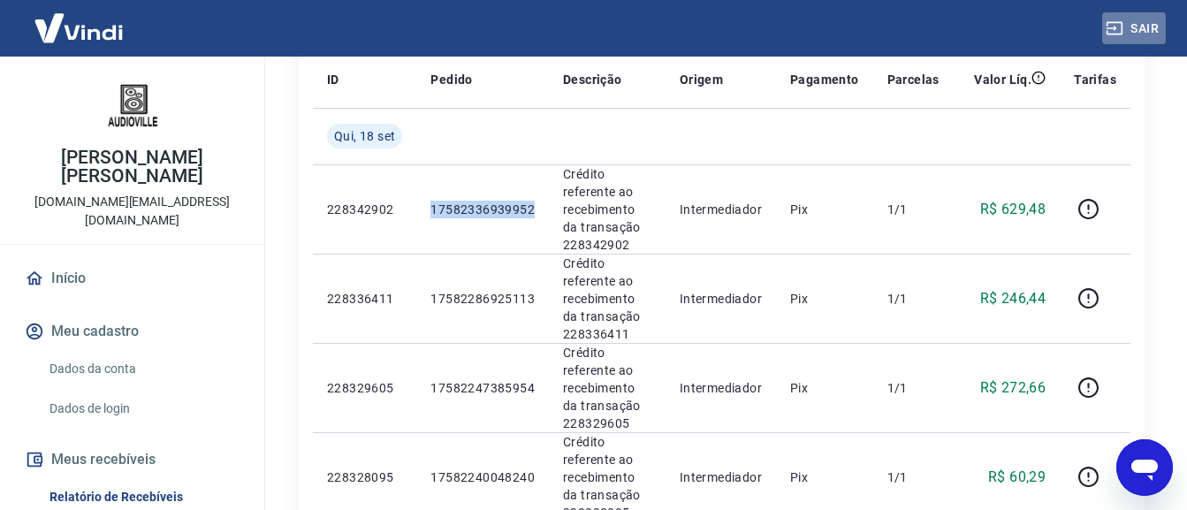
click at [1146, 32] on button "Sair" at bounding box center [1134, 28] width 64 height 33
